Goal: Task Accomplishment & Management: Manage account settings

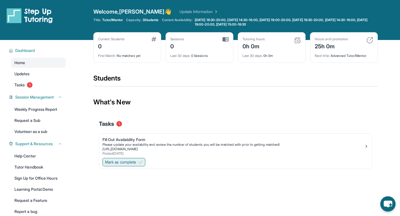
click at [136, 159] on span "Mark as complete" at bounding box center [120, 162] width 31 height 6
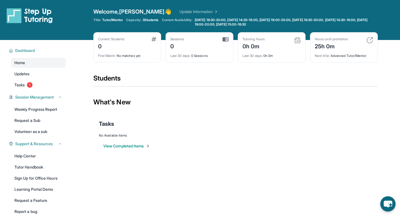
click at [133, 146] on button "View Completed Items" at bounding box center [126, 146] width 47 height 6
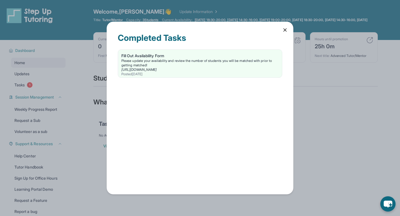
click at [284, 27] on div "Completed Tasks Fill Out Availability Form Please update your availability and …" at bounding box center [200, 108] width 187 height 173
click at [281, 34] on div "Completed Tasks" at bounding box center [200, 41] width 164 height 17
click at [285, 33] on div "Completed Tasks Fill Out Availability Form Please update your availability and …" at bounding box center [200, 108] width 187 height 173
click at [284, 31] on icon at bounding box center [285, 30] width 6 height 6
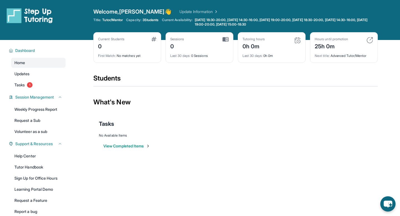
click at [151, 19] on span "3 Students" at bounding box center [150, 20] width 16 height 4
click at [35, 70] on link "Updates" at bounding box center [38, 74] width 54 height 10
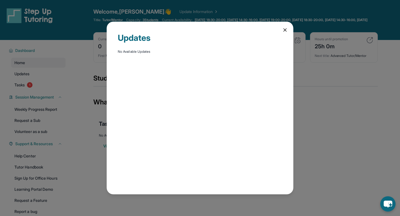
click at [283, 34] on div "Updates No Available Updates" at bounding box center [200, 108] width 187 height 173
click at [285, 29] on icon at bounding box center [285, 30] width 6 height 6
